Goal: Task Accomplishment & Management: Use online tool/utility

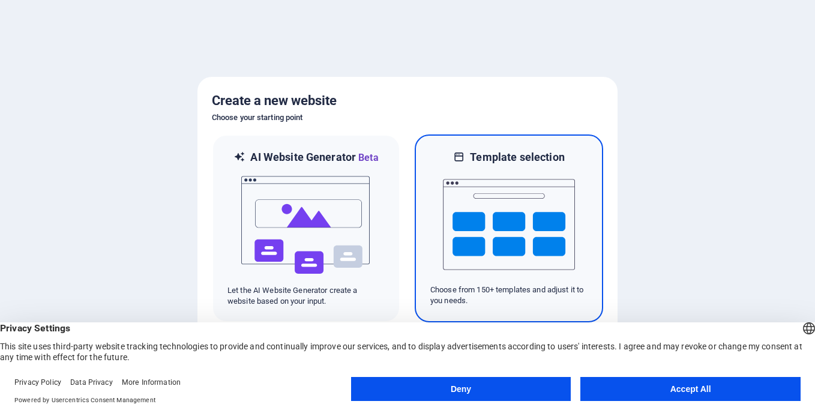
click at [471, 188] on img at bounding box center [509, 224] width 132 height 120
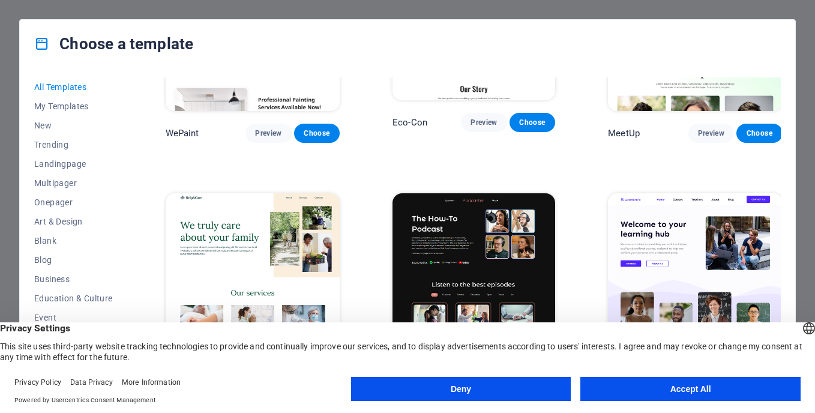
scroll to position [900, 0]
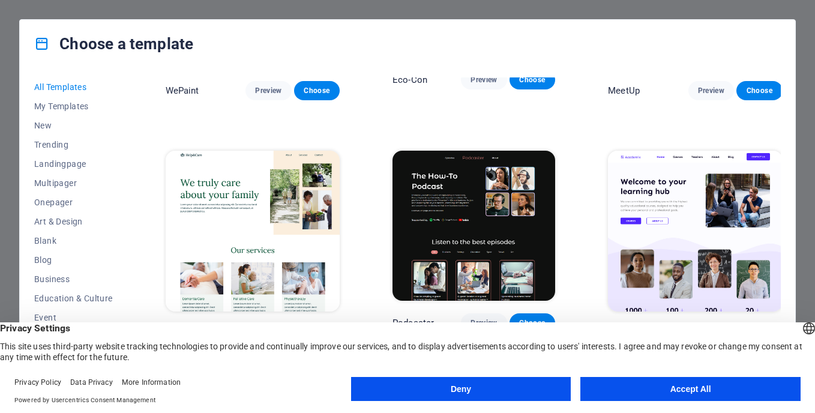
click at [657, 392] on button "Accept All" at bounding box center [690, 389] width 220 height 24
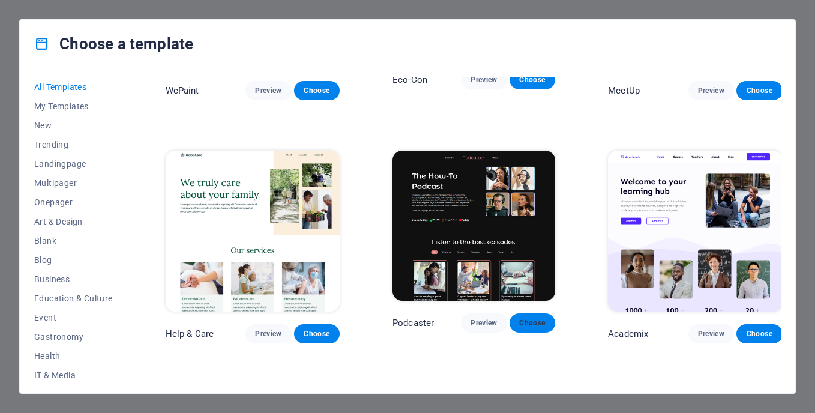
click at [526, 318] on span "Choose" at bounding box center [532, 323] width 26 height 10
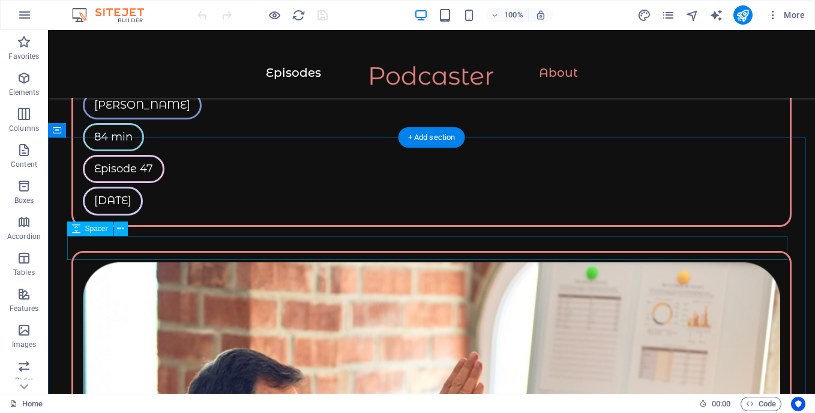
scroll to position [2521, 0]
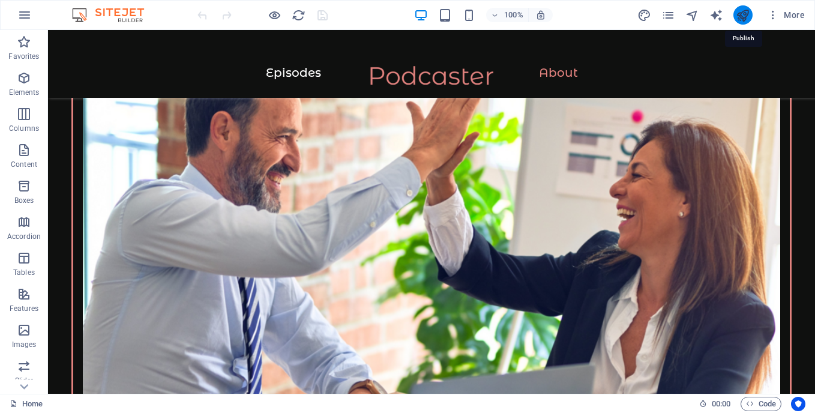
click at [742, 9] on icon "publish" at bounding box center [743, 15] width 14 height 14
